Goal: Book appointment/travel/reservation

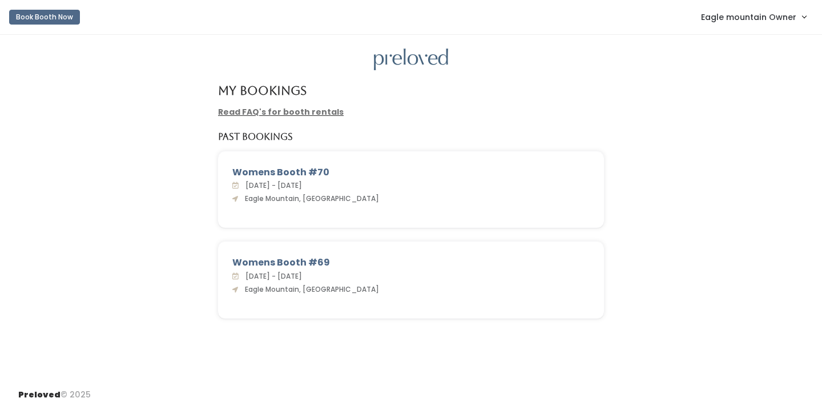
click at [753, 7] on link "Eagle mountain Owner" at bounding box center [753, 17] width 128 height 25
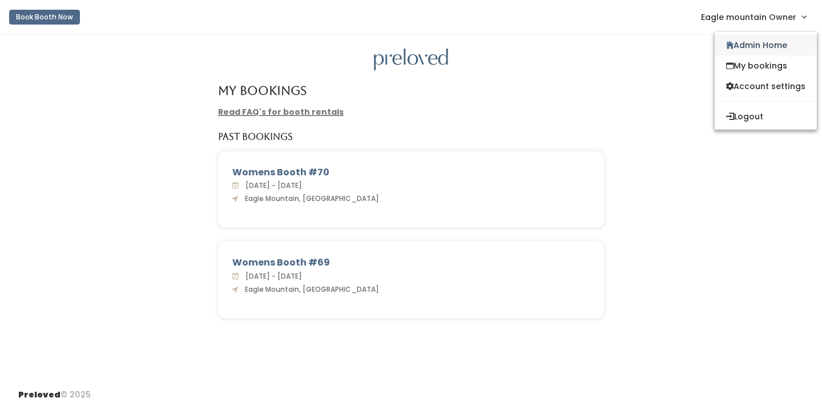
click at [739, 45] on link "Admin Home" at bounding box center [766, 45] width 102 height 21
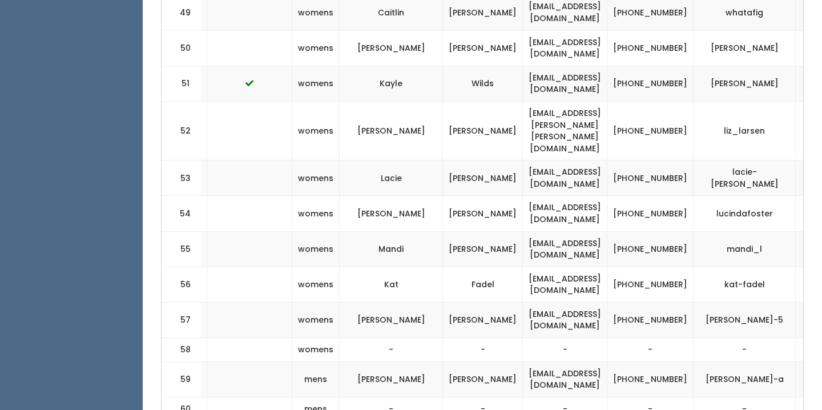
scroll to position [2327, 0]
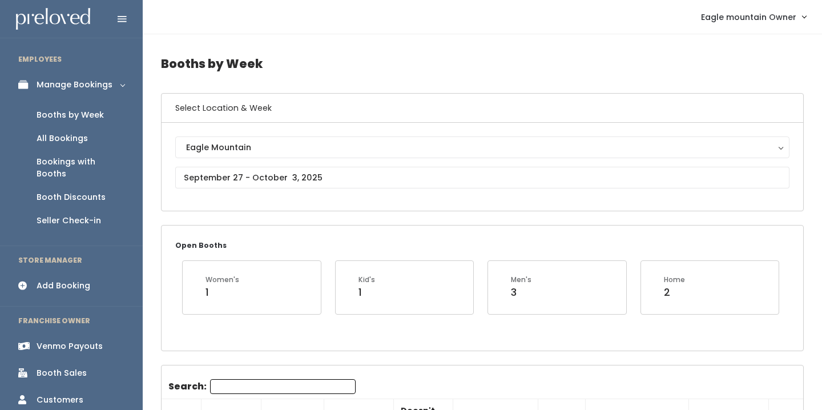
click at [53, 280] on div "Add Booking" at bounding box center [64, 286] width 54 height 12
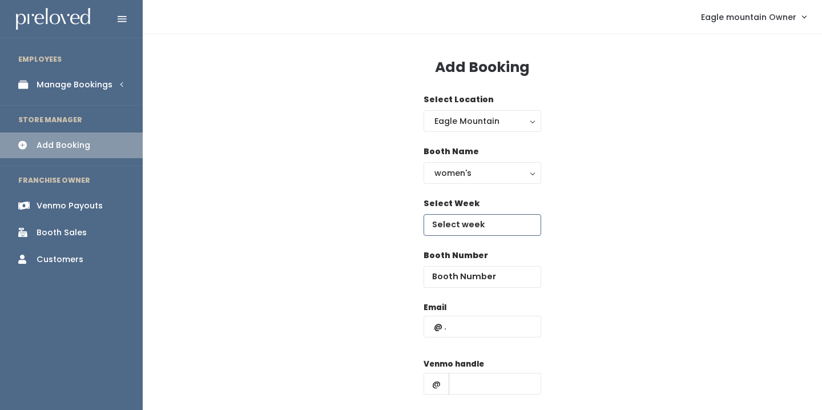
click at [457, 222] on input "text" at bounding box center [482, 225] width 118 height 22
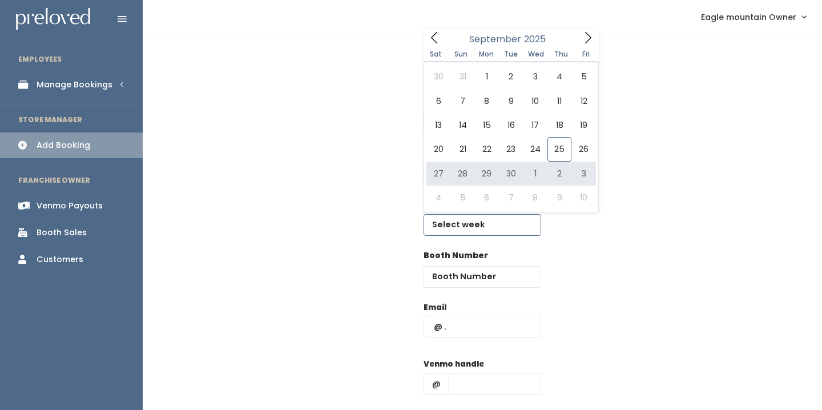
type input "September 27 to October 3"
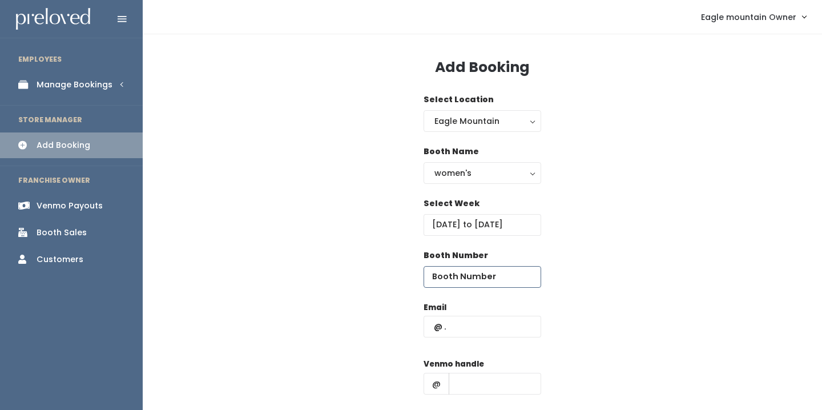
click at [458, 282] on input "number" at bounding box center [482, 277] width 118 height 22
type input "61"
type input "marenraelyyy@gmail.com"
click at [485, 382] on input "text" at bounding box center [495, 384] width 92 height 22
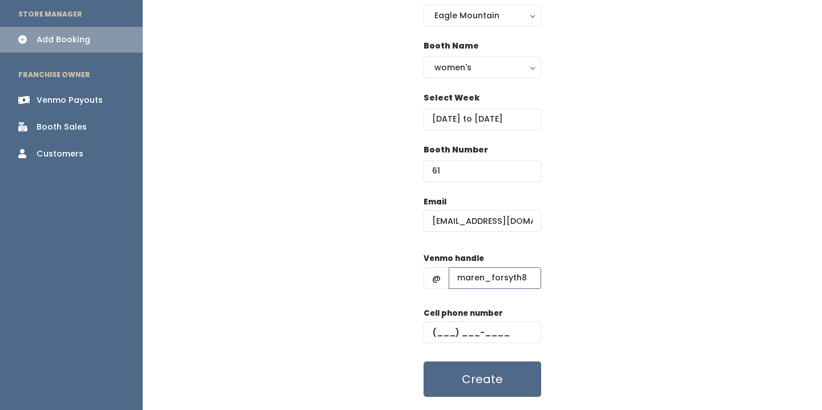
scroll to position [108, 0]
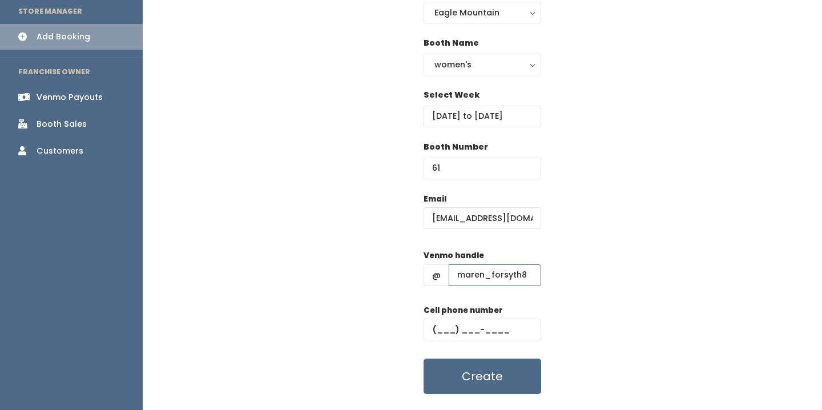
type input "maren_forsyth8"
type input "(801) 660-7172"
click at [608, 249] on div "Email marenraelyyy@gmail.com Venmo handle @ maren_forsyth8 Cell phone number (8…" at bounding box center [482, 293] width 643 height 201
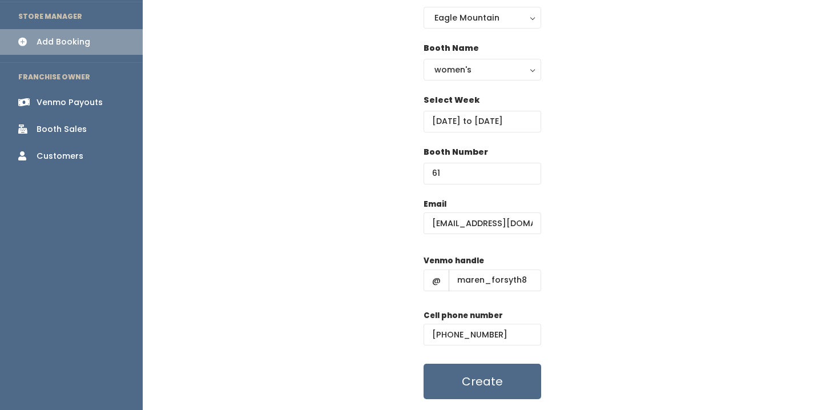
scroll to position [104, 0]
click at [473, 378] on button "Create" at bounding box center [482, 380] width 118 height 35
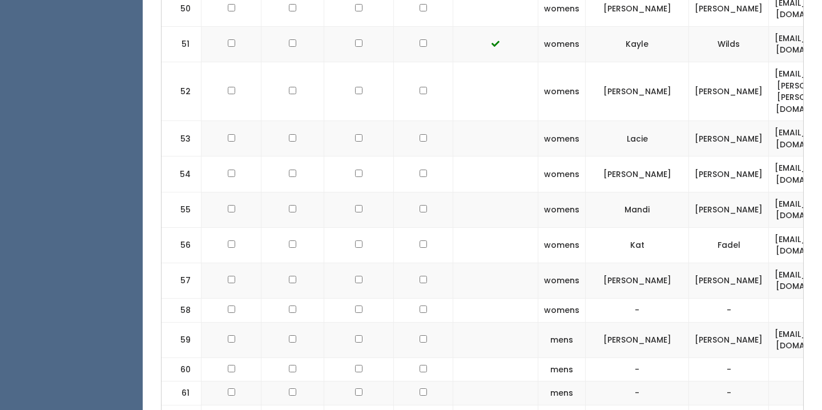
scroll to position [2368, 0]
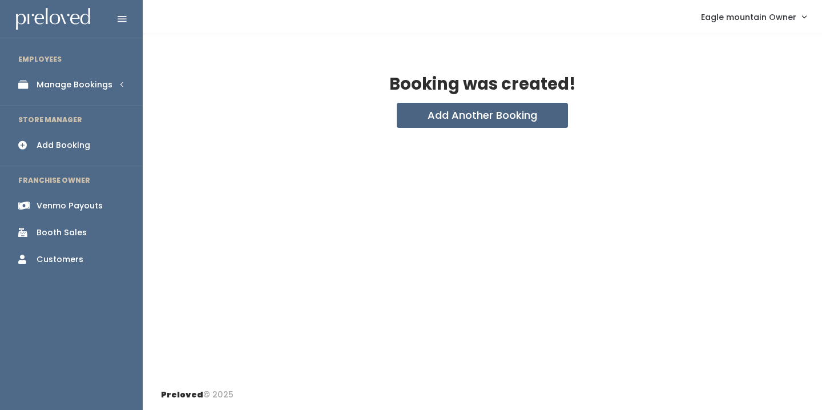
click at [457, 111] on button "Add Another Booking" at bounding box center [482, 115] width 171 height 25
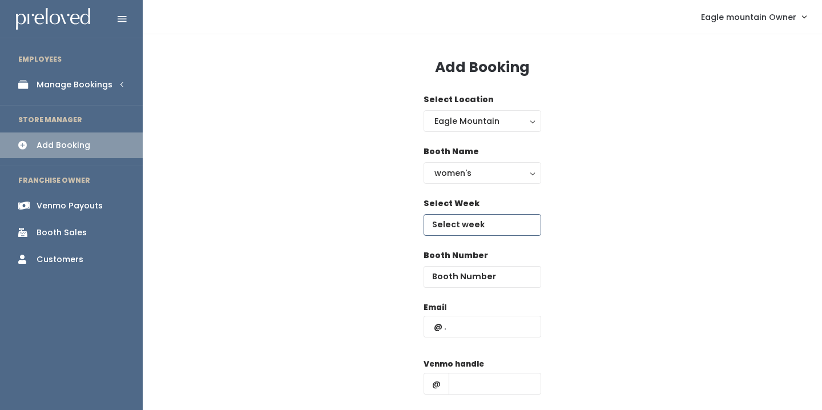
click at [456, 219] on input "text" at bounding box center [482, 225] width 118 height 22
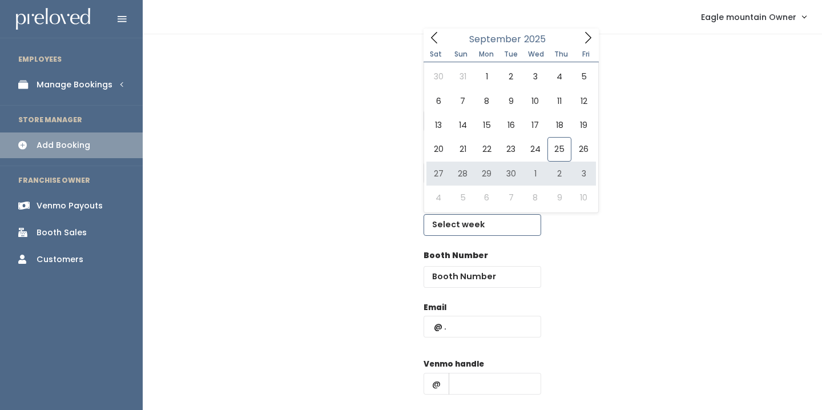
type input "September 27 to October 3"
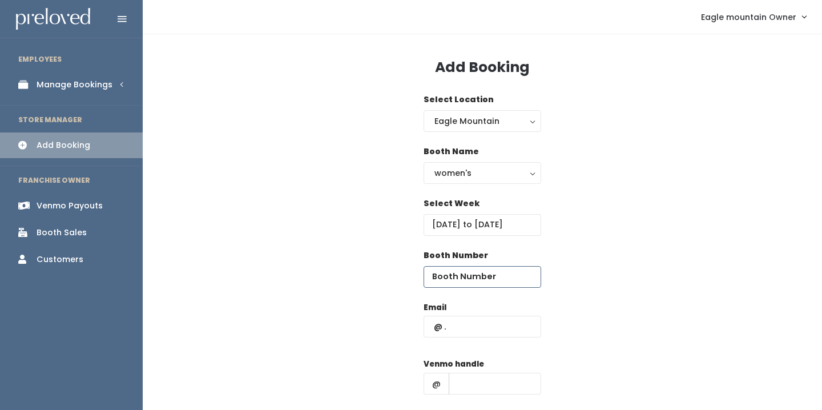
click at [457, 286] on input "number" at bounding box center [482, 277] width 118 height 22
type input "62"
type input "[EMAIL_ADDRESS][DOMAIN_NAME]"
click at [485, 380] on input "text" at bounding box center [495, 384] width 92 height 22
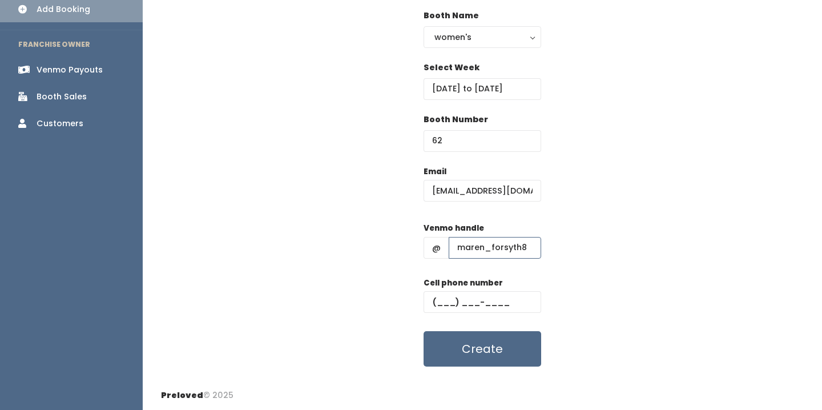
scroll to position [135, 0]
type input "maren_forsyth8"
type input "[PHONE_NUMBER]"
click at [484, 348] on button "Create" at bounding box center [482, 349] width 118 height 35
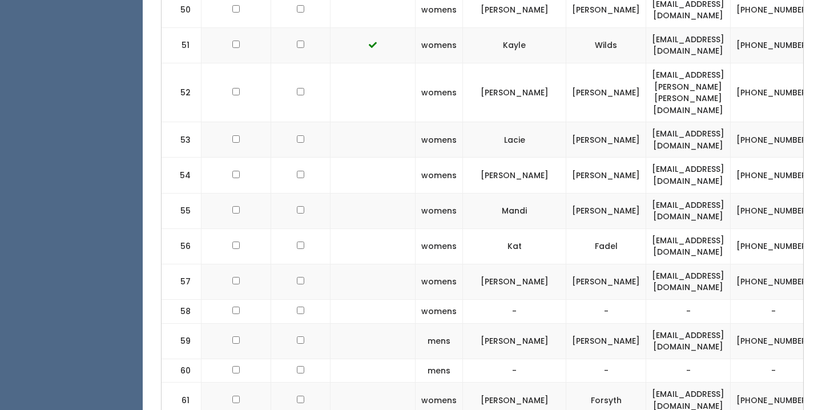
scroll to position [0, 124]
click at [296, 395] on input "checkbox" at bounding box center [299, 398] width 7 height 7
checkbox input "true"
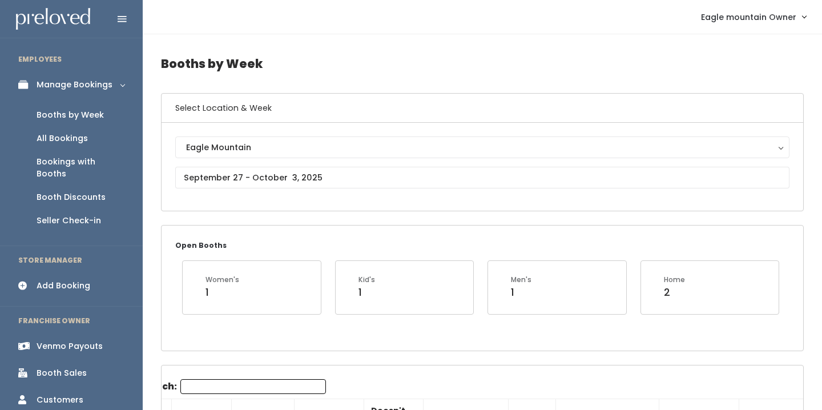
scroll to position [0, 0]
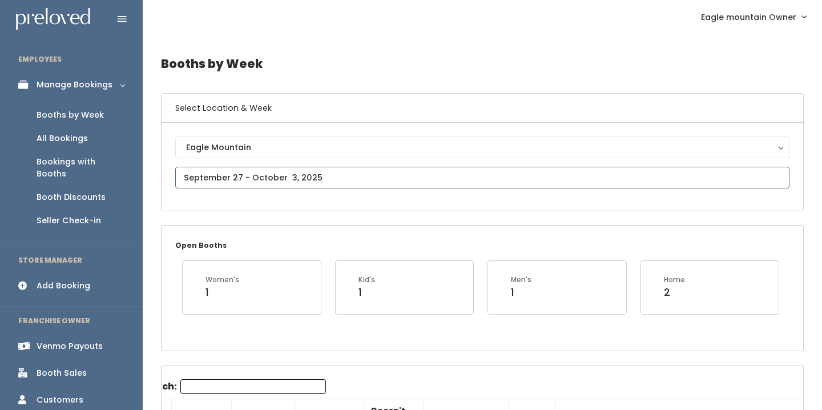
click at [310, 176] on input "text" at bounding box center [482, 178] width 614 height 22
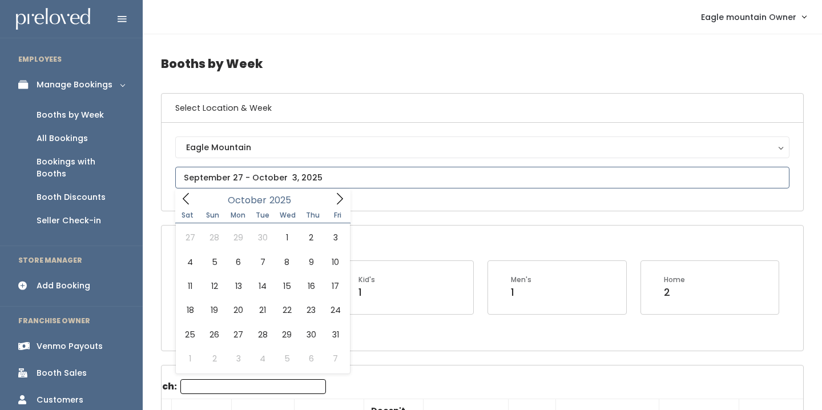
click at [339, 201] on icon at bounding box center [339, 198] width 13 height 13
type input "[DATE] to [DATE]"
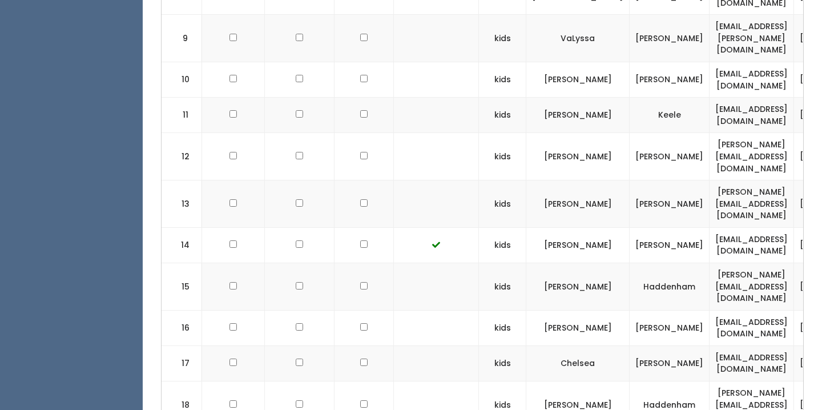
scroll to position [0, 55]
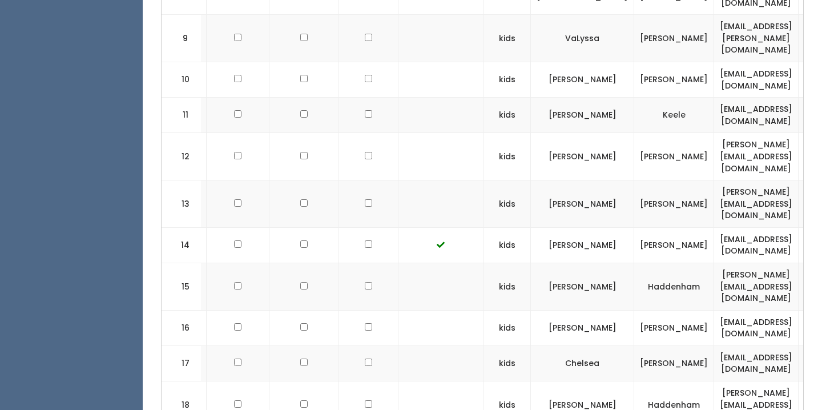
click at [365, 323] on input "checkbox" at bounding box center [368, 326] width 7 height 7
checkbox input "true"
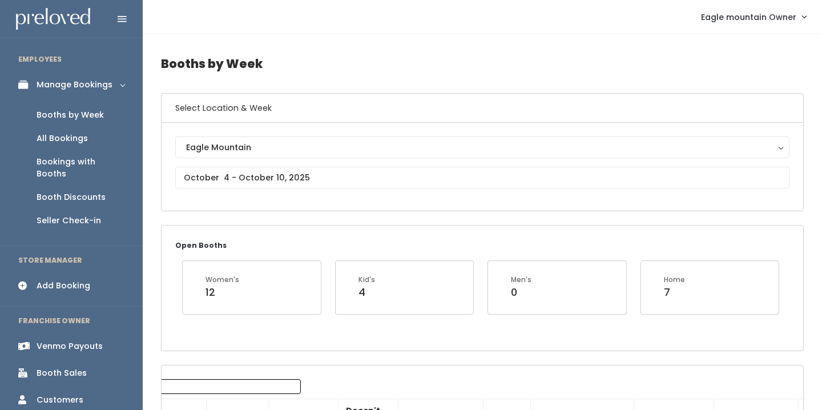
scroll to position [0, 0]
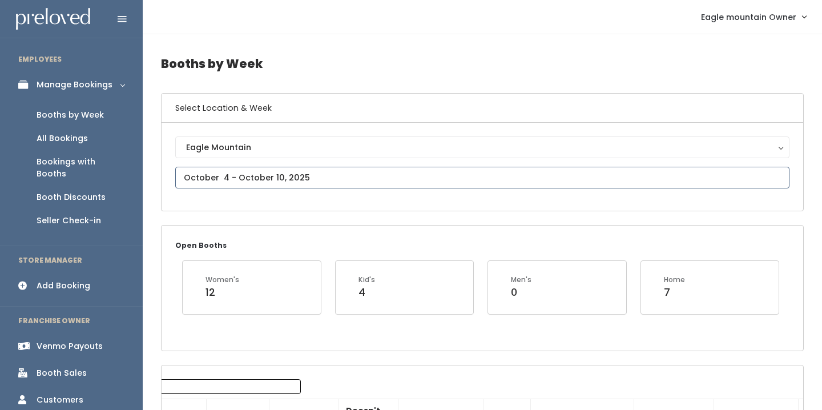
click at [334, 169] on input "text" at bounding box center [482, 178] width 614 height 22
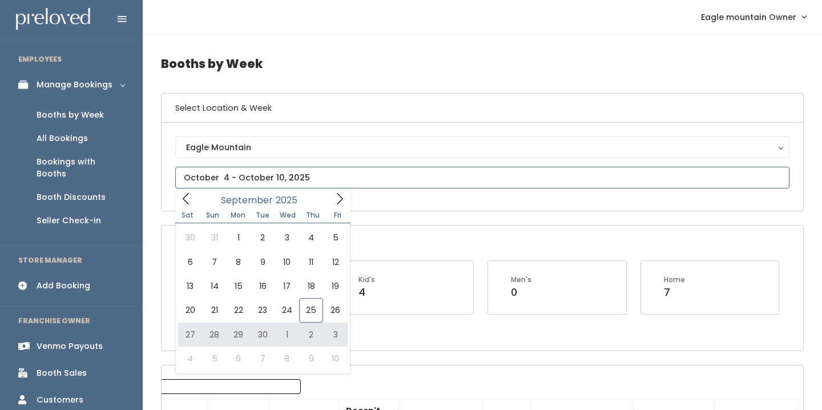
type input "September 27 to October 3"
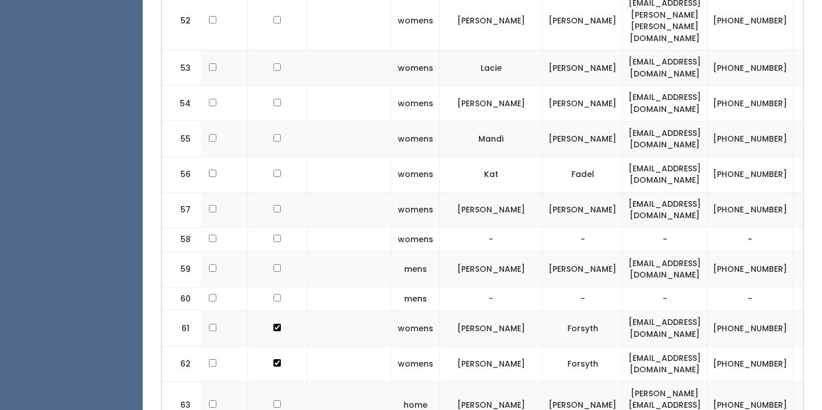
scroll to position [0, 148]
